Goal: Information Seeking & Learning: Find specific fact

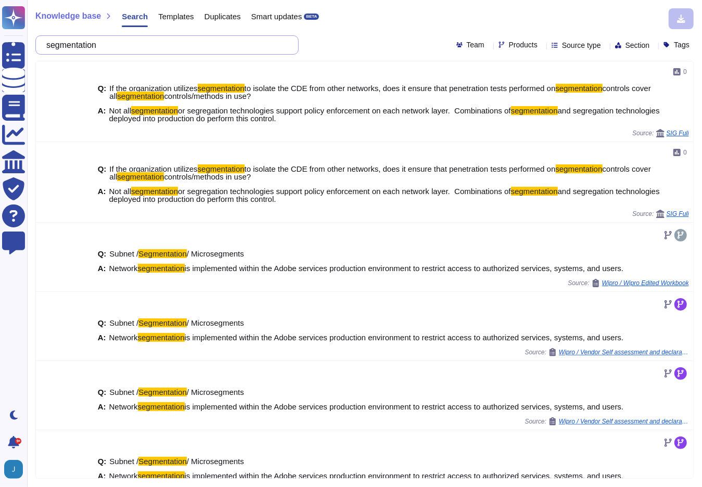
click at [177, 47] on input "segmentation" at bounding box center [164, 45] width 247 height 18
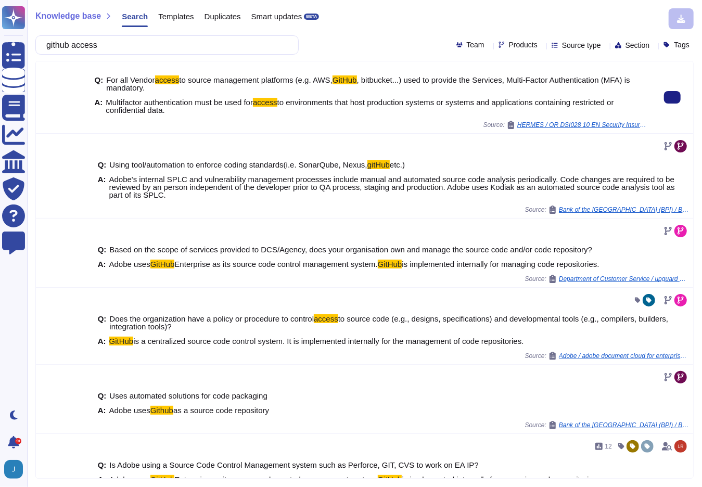
type input "github access"
click at [188, 112] on span "Multifactor authentication must be used for access to environments that host pr…" at bounding box center [377, 106] width 542 height 16
click at [158, 108] on span "to environments that host production systems or systems and applications contai…" at bounding box center [360, 106] width 508 height 17
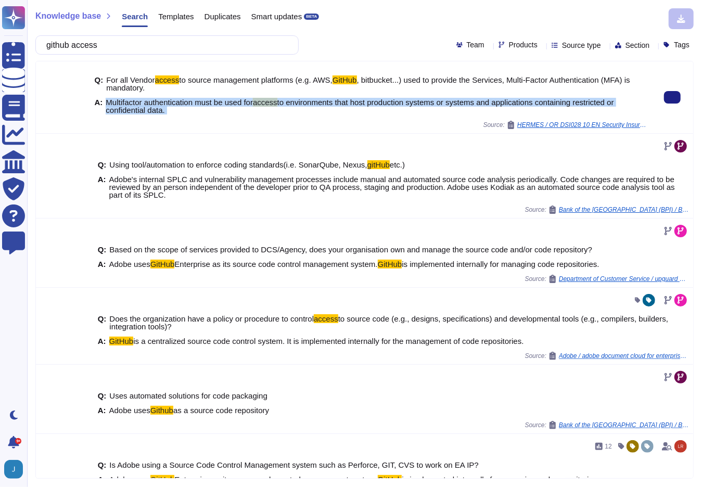
click at [158, 108] on span "to environments that host production systems or systems and applications contai…" at bounding box center [360, 106] width 508 height 17
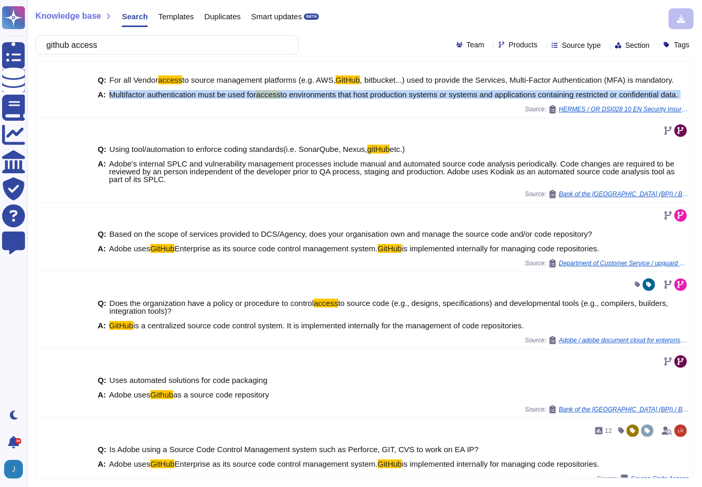
copy span "Multifactor authentication must be used for access to environments that host pr…"
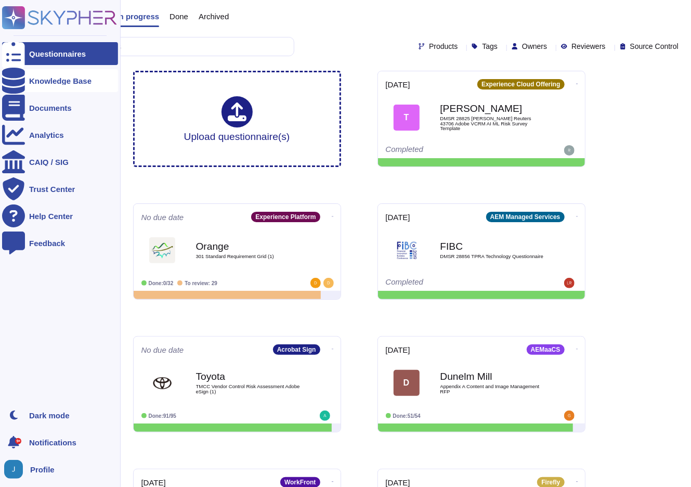
click at [19, 80] on div at bounding box center [13, 80] width 23 height 23
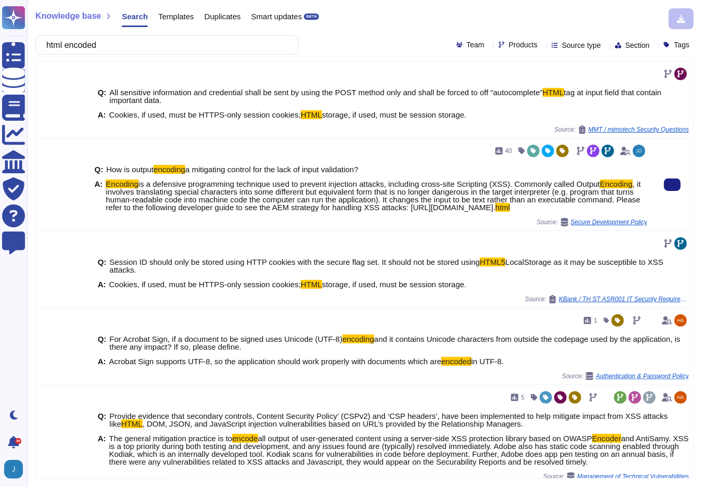
type input "html encoded"
